Goal: Task Accomplishment & Management: Manage account settings

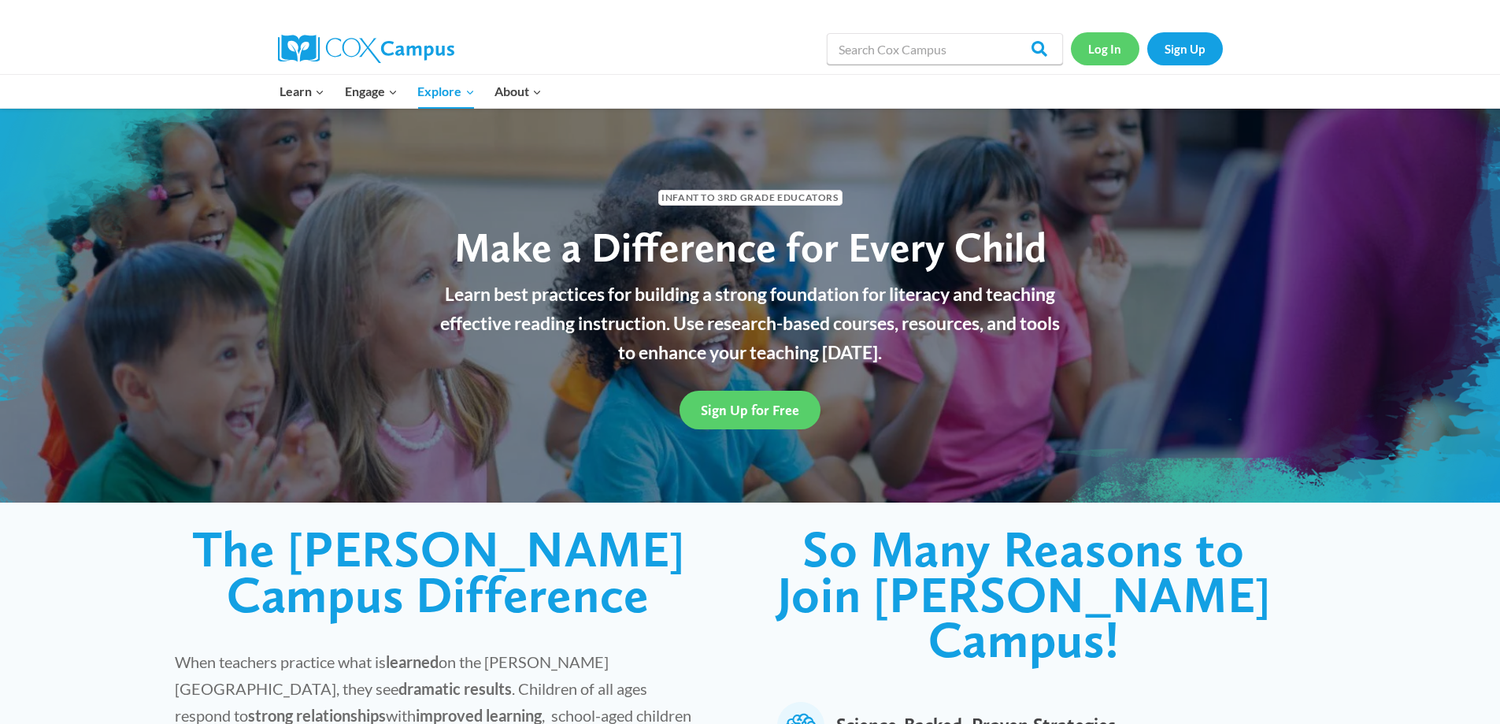
click at [1102, 55] on link "Log In" at bounding box center [1105, 48] width 69 height 32
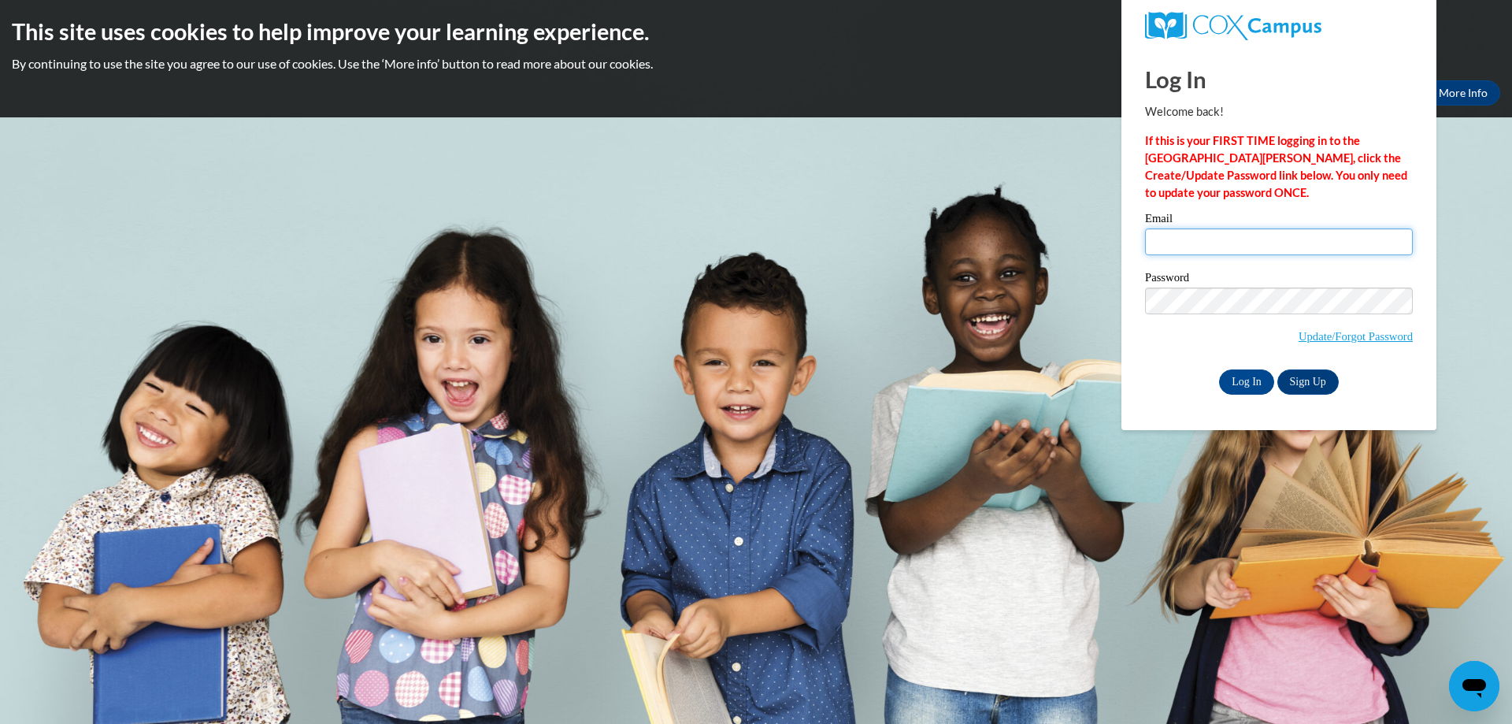
type input "natkingcole296@gmail.com"
click at [1359, 240] on input "natkingcole296@gmail.com" at bounding box center [1279, 241] width 268 height 27
click at [1239, 365] on div "Email natkingcole296@gmail.com Password Update/Forgot Password Log In Sign Up OR" at bounding box center [1279, 303] width 268 height 181
click at [1237, 373] on input "Log In" at bounding box center [1246, 381] width 55 height 25
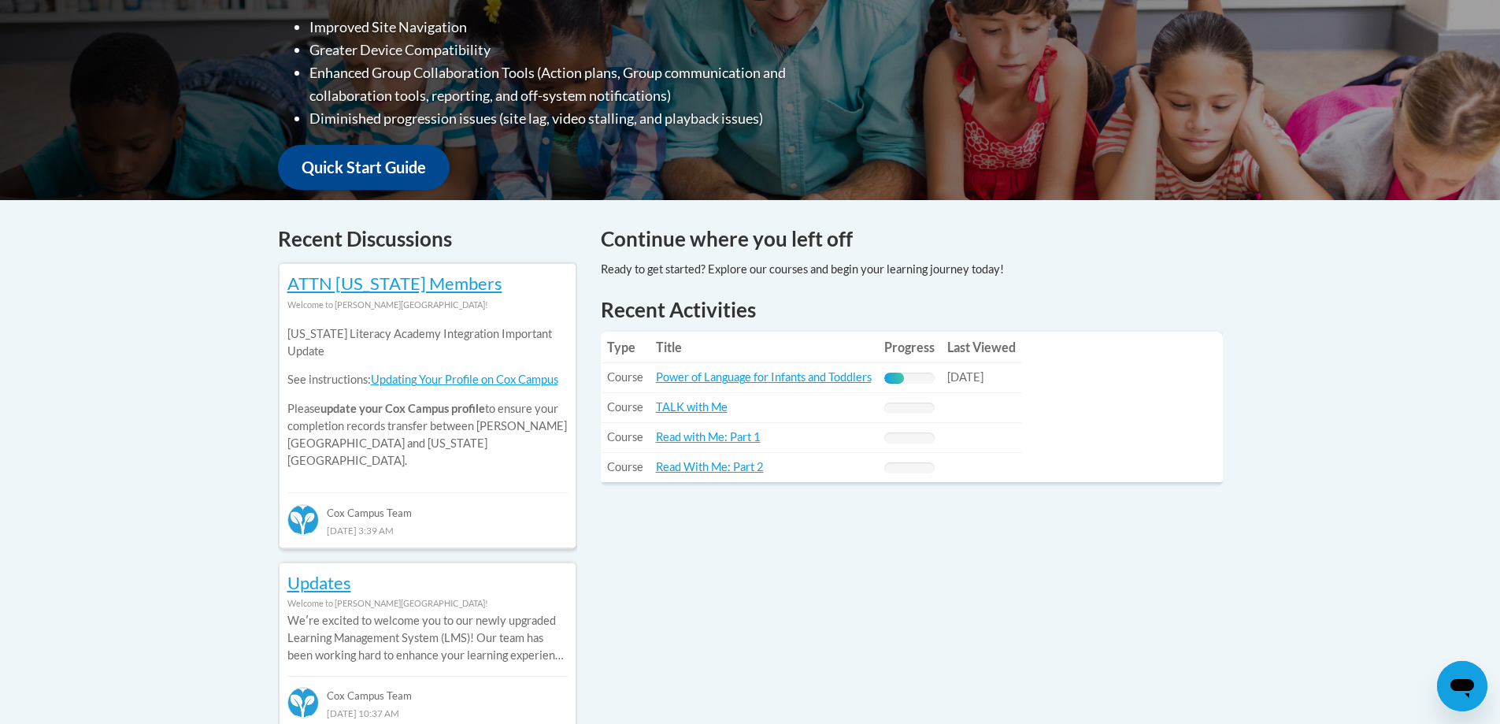
scroll to position [473, 0]
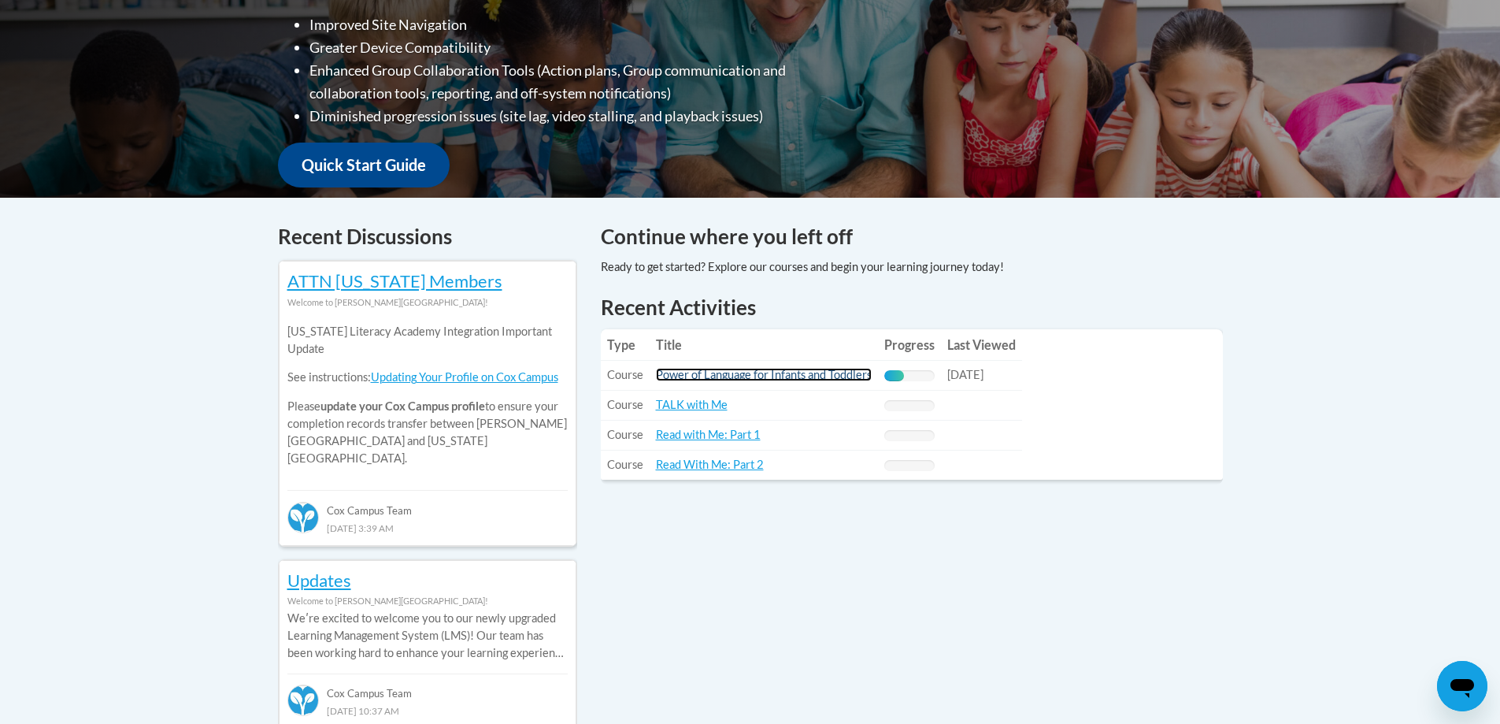
click at [792, 372] on link "Power of Language for Infants and Toddlers" at bounding box center [764, 374] width 216 height 13
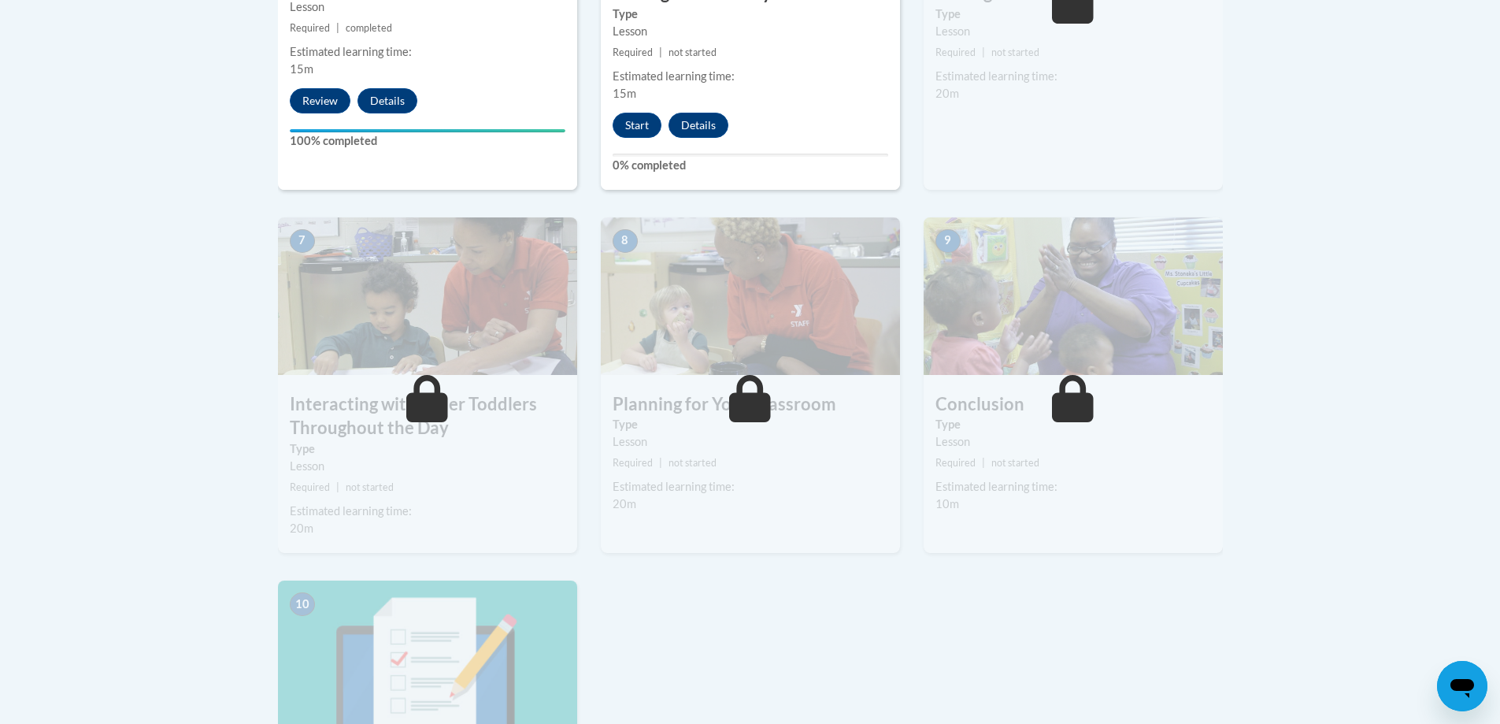
scroll to position [1103, 0]
